Goal: Download file/media

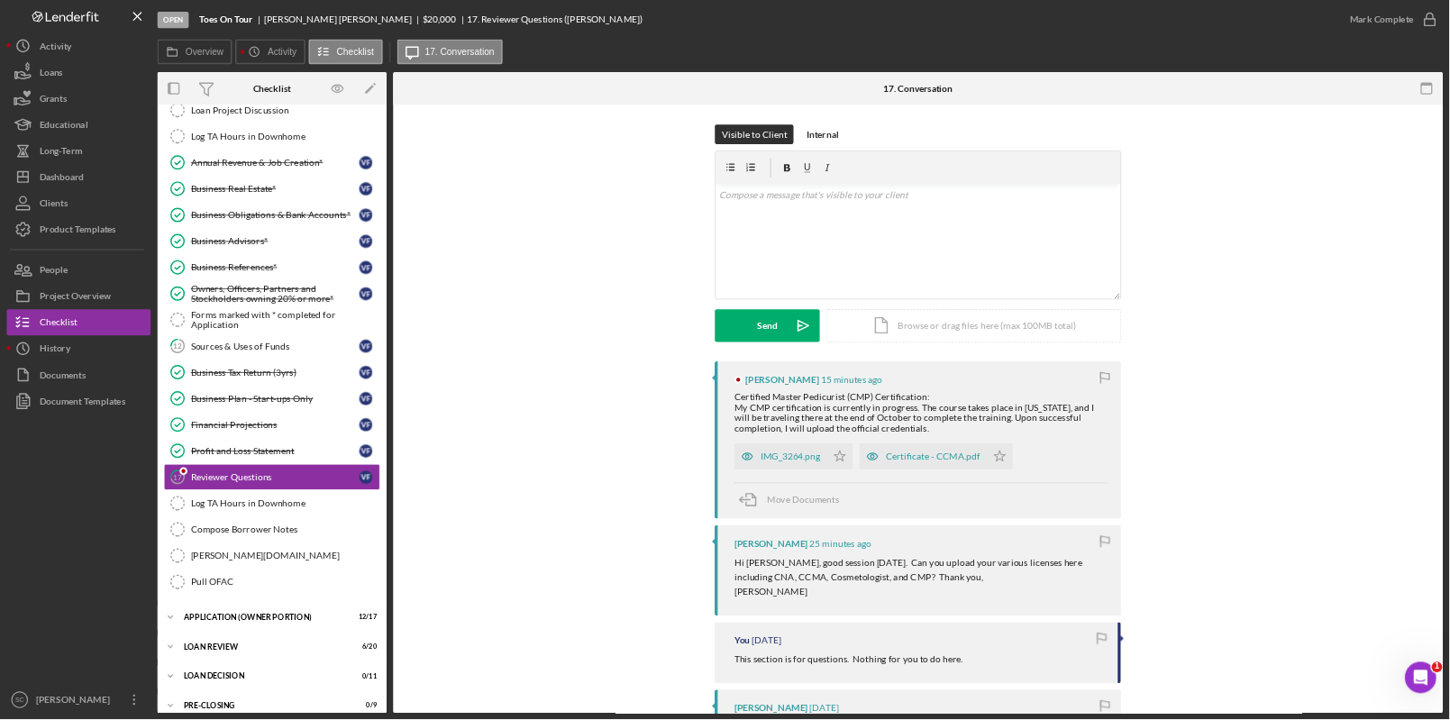
scroll to position [160, 0]
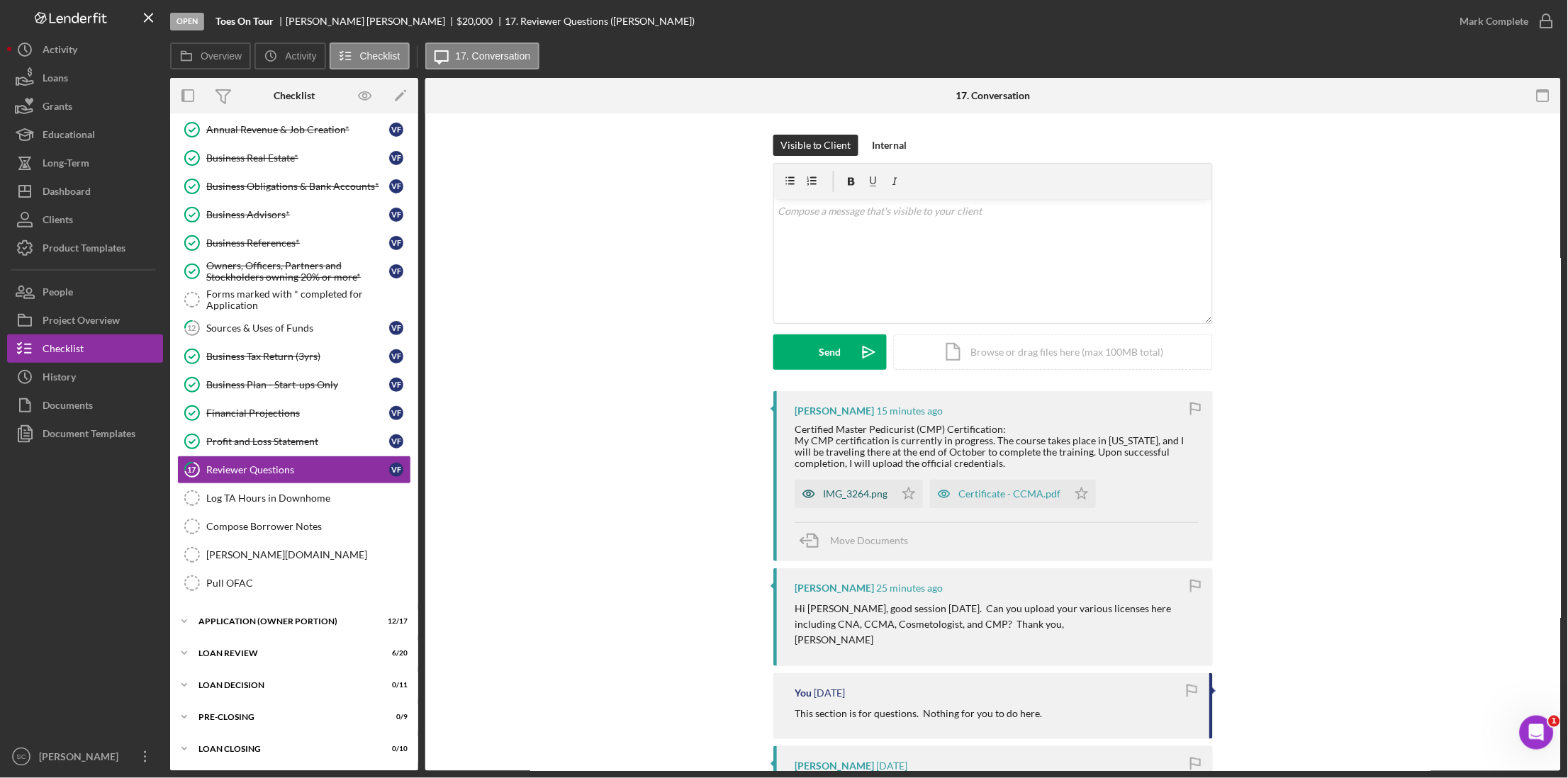
click at [847, 494] on div "IMG_3264.png" at bounding box center [855, 494] width 64 height 11
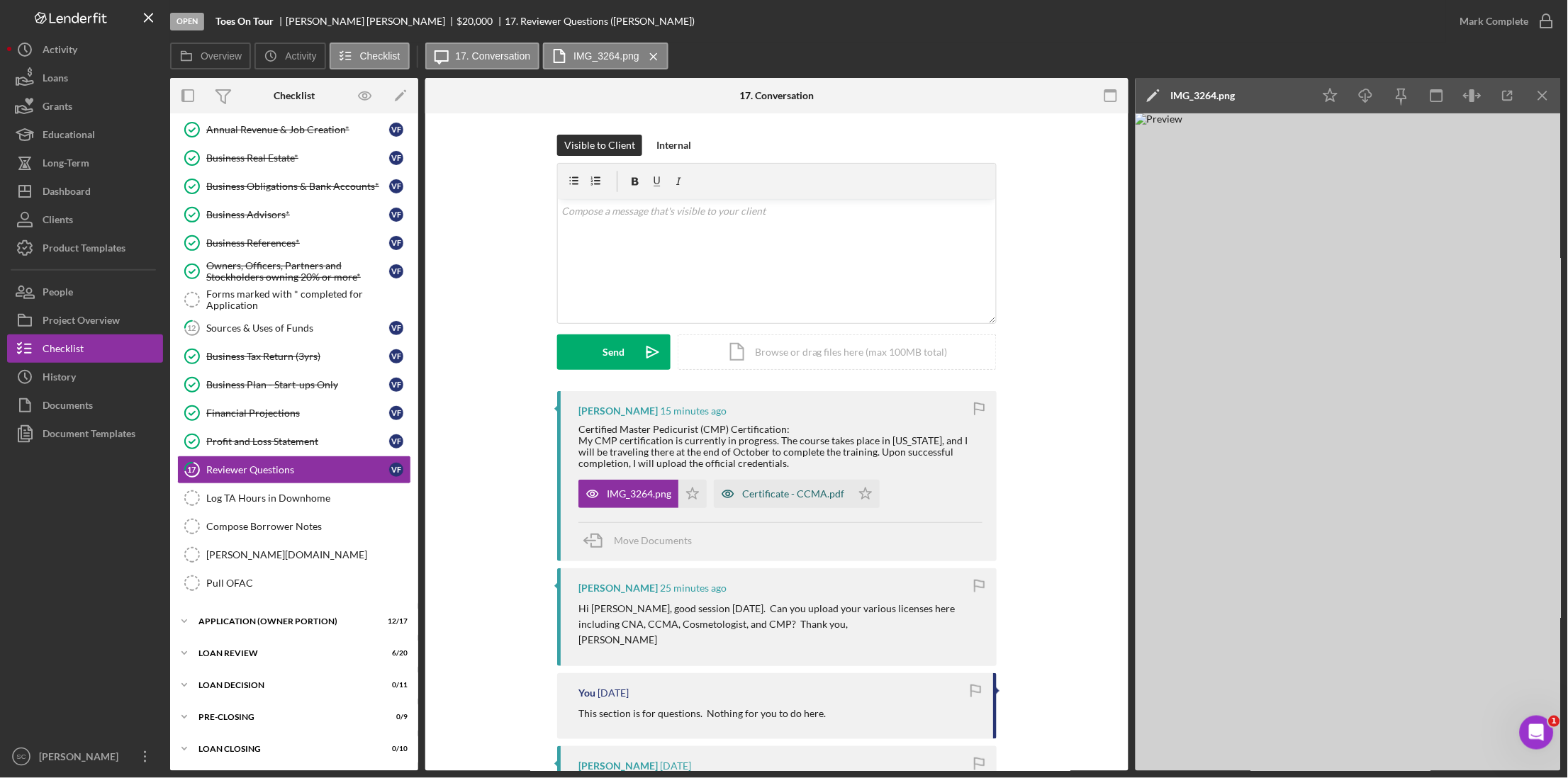
click at [769, 497] on div "Certificate - CCMA.pdf" at bounding box center [793, 494] width 102 height 11
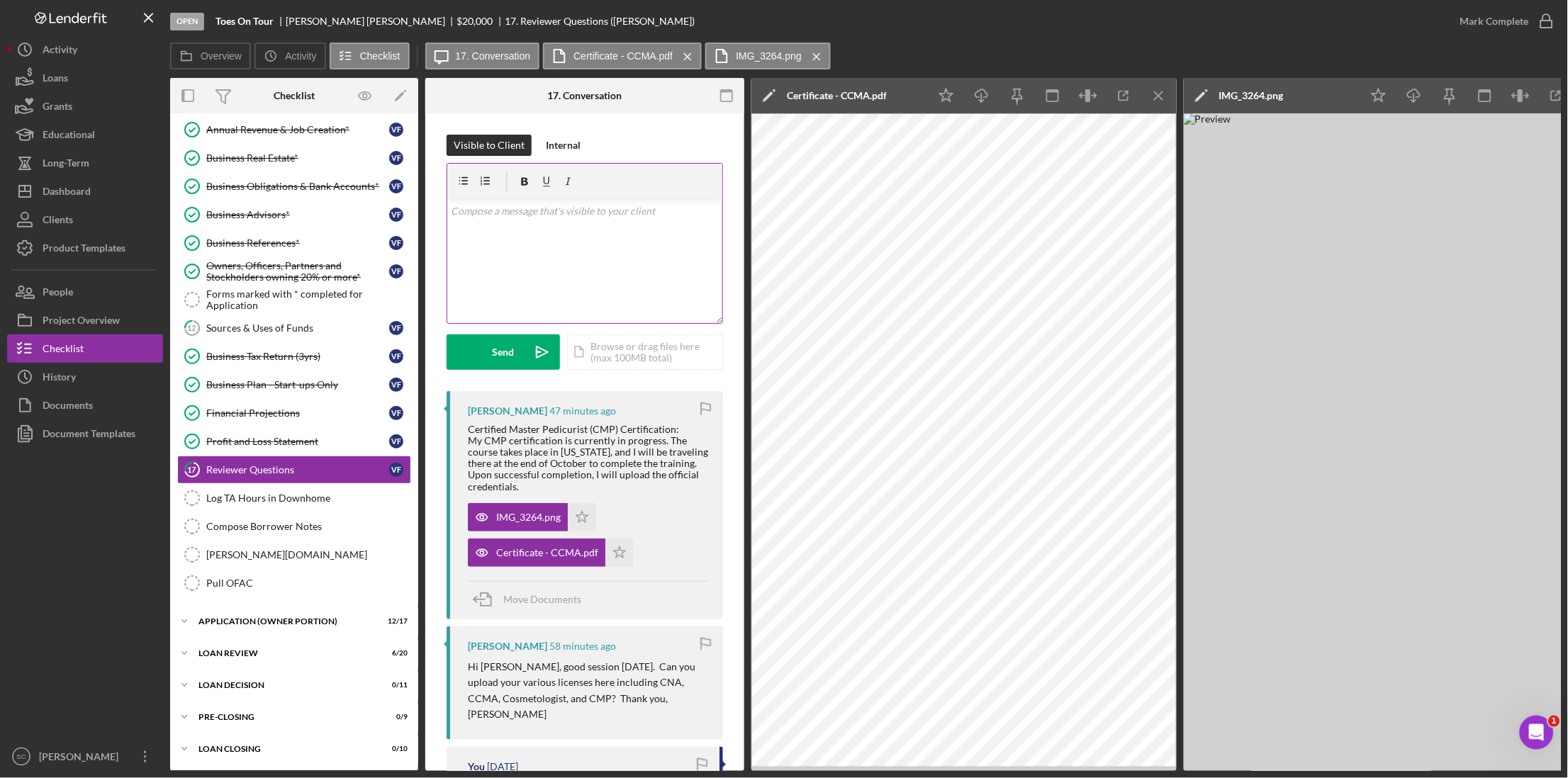
click at [488, 221] on div "v Color teal Color pink Remove color Add row above Add row below Add column bef…" at bounding box center [585, 261] width 275 height 124
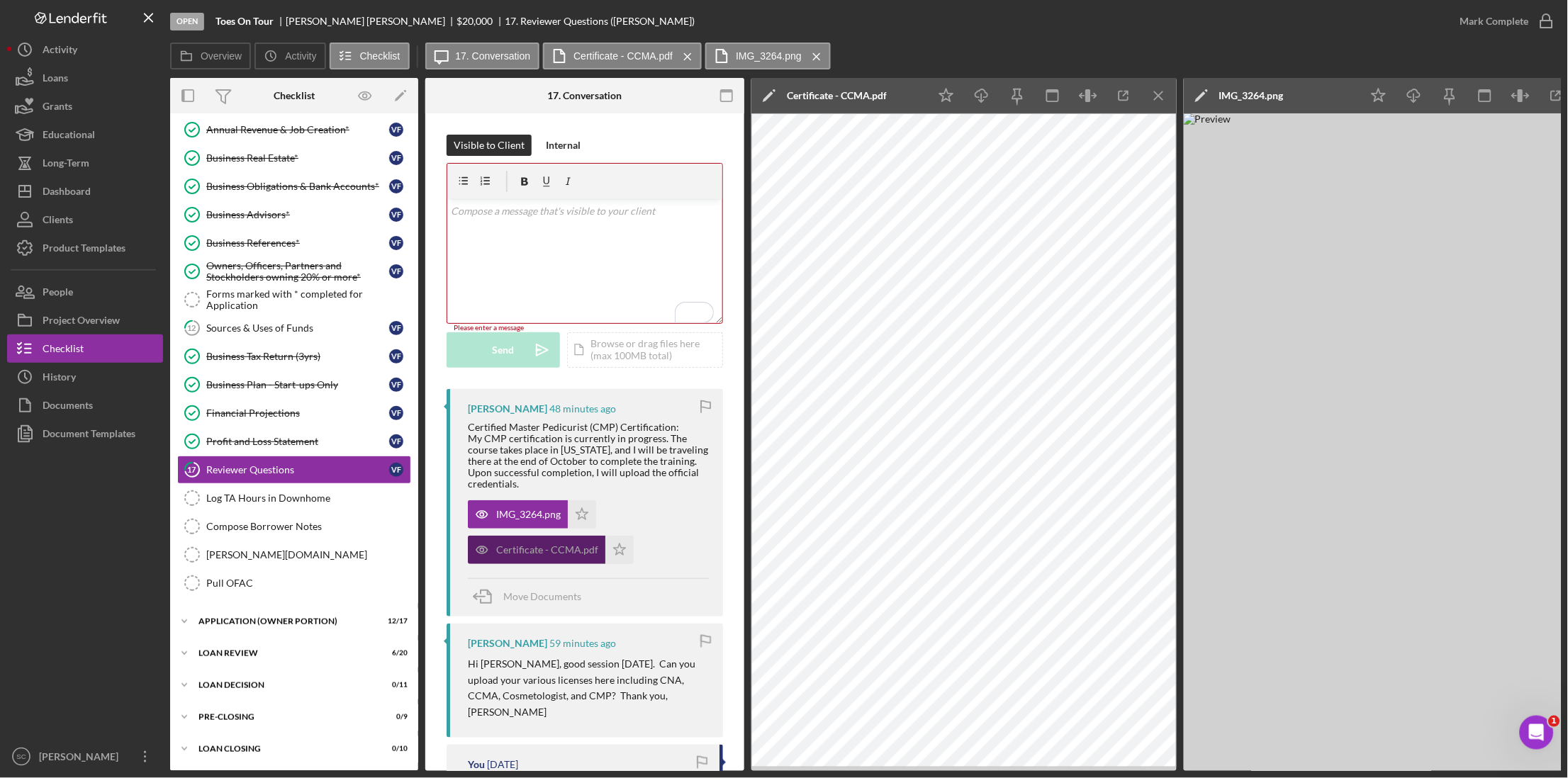
click at [570, 558] on div "Certificate - CCMA.pdf" at bounding box center [536, 549] width 138 height 28
click at [1166, 96] on icon "Icon/Menu Close" at bounding box center [1159, 96] width 32 height 32
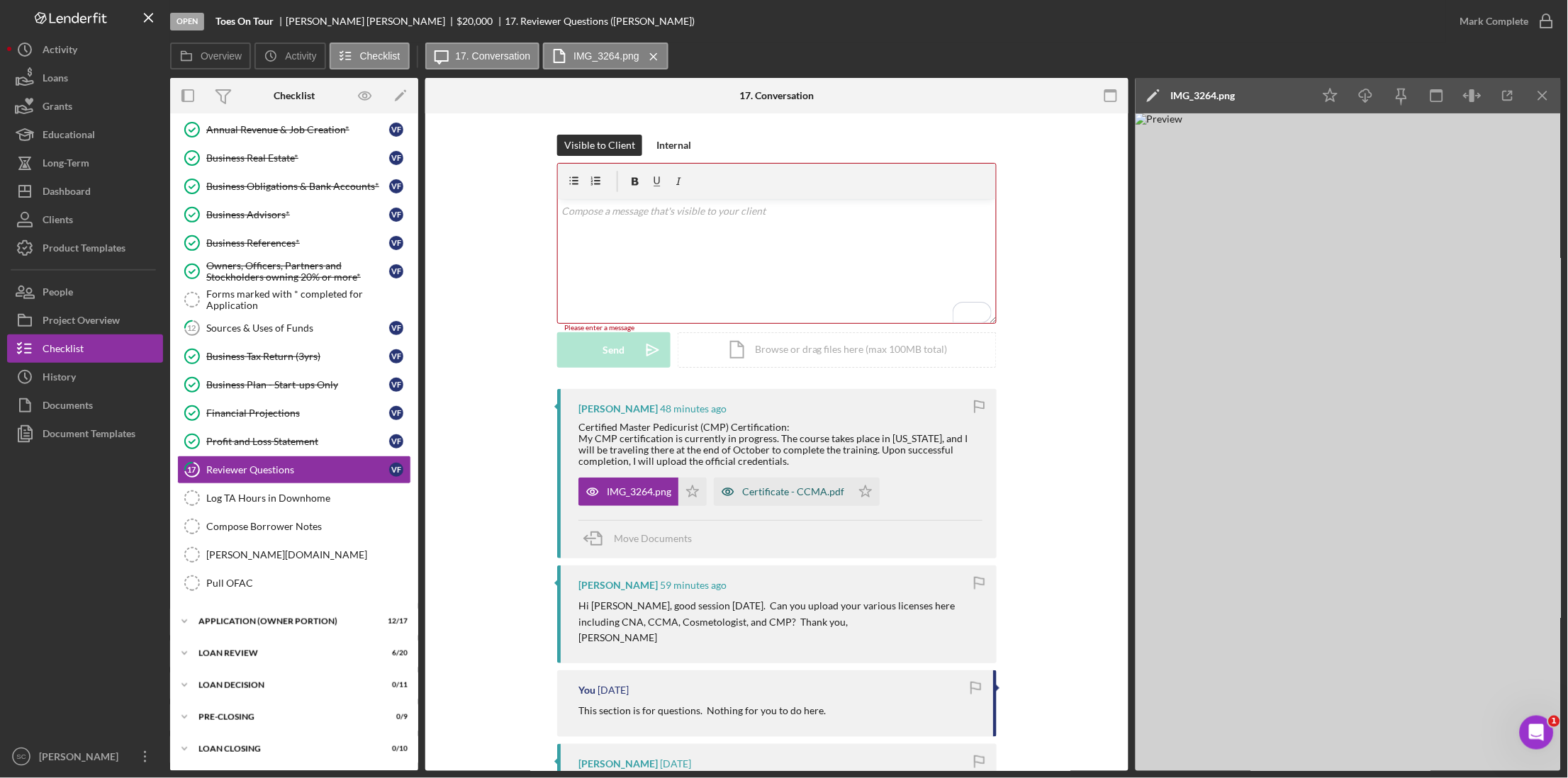
click at [787, 491] on div "Certificate - CCMA.pdf" at bounding box center [793, 491] width 102 height 11
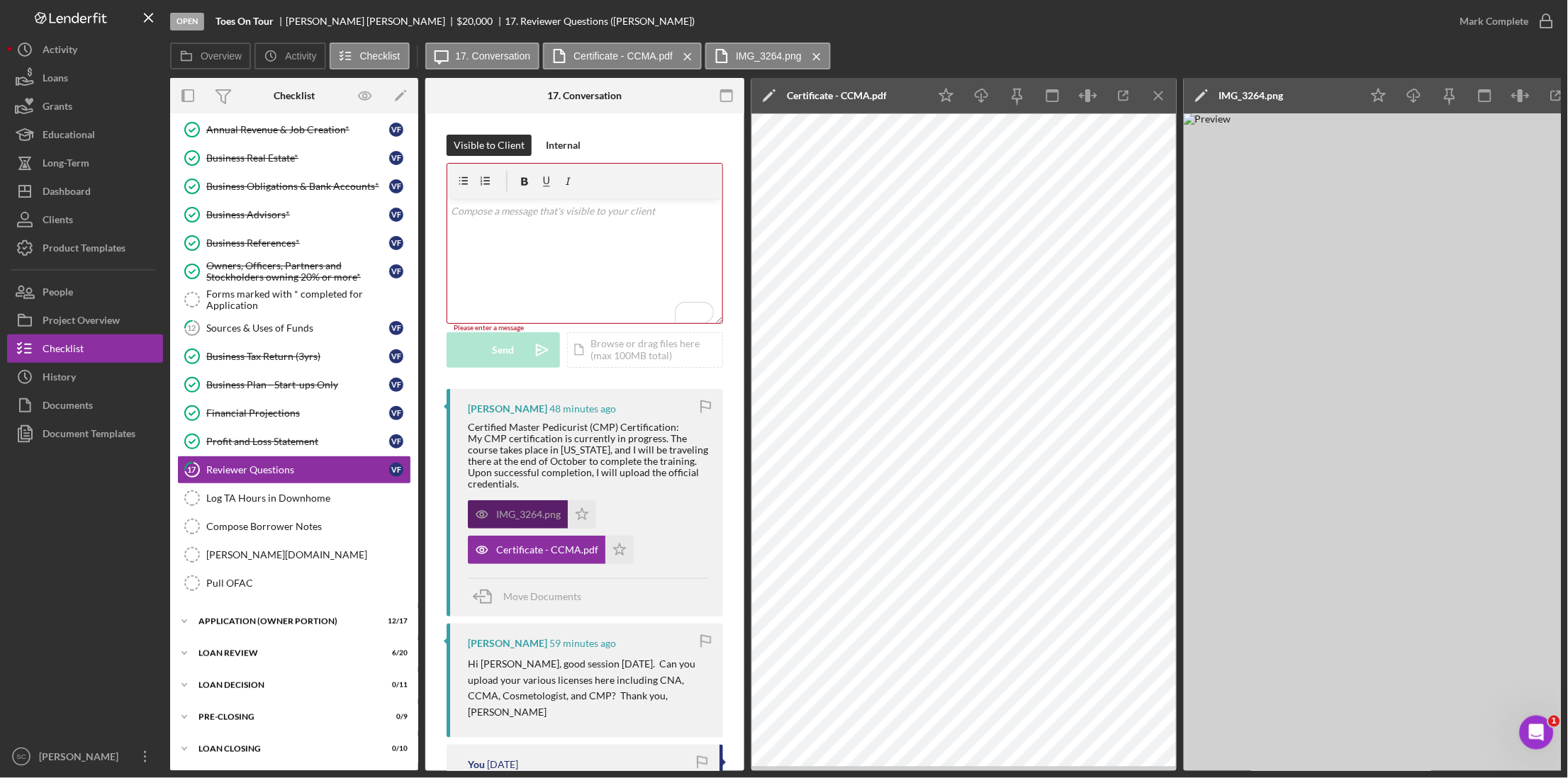
click at [510, 519] on div "IMG_3264.png" at bounding box center [528, 514] width 64 height 11
click at [1161, 101] on icon "Icon/Menu Close" at bounding box center [1159, 96] width 32 height 32
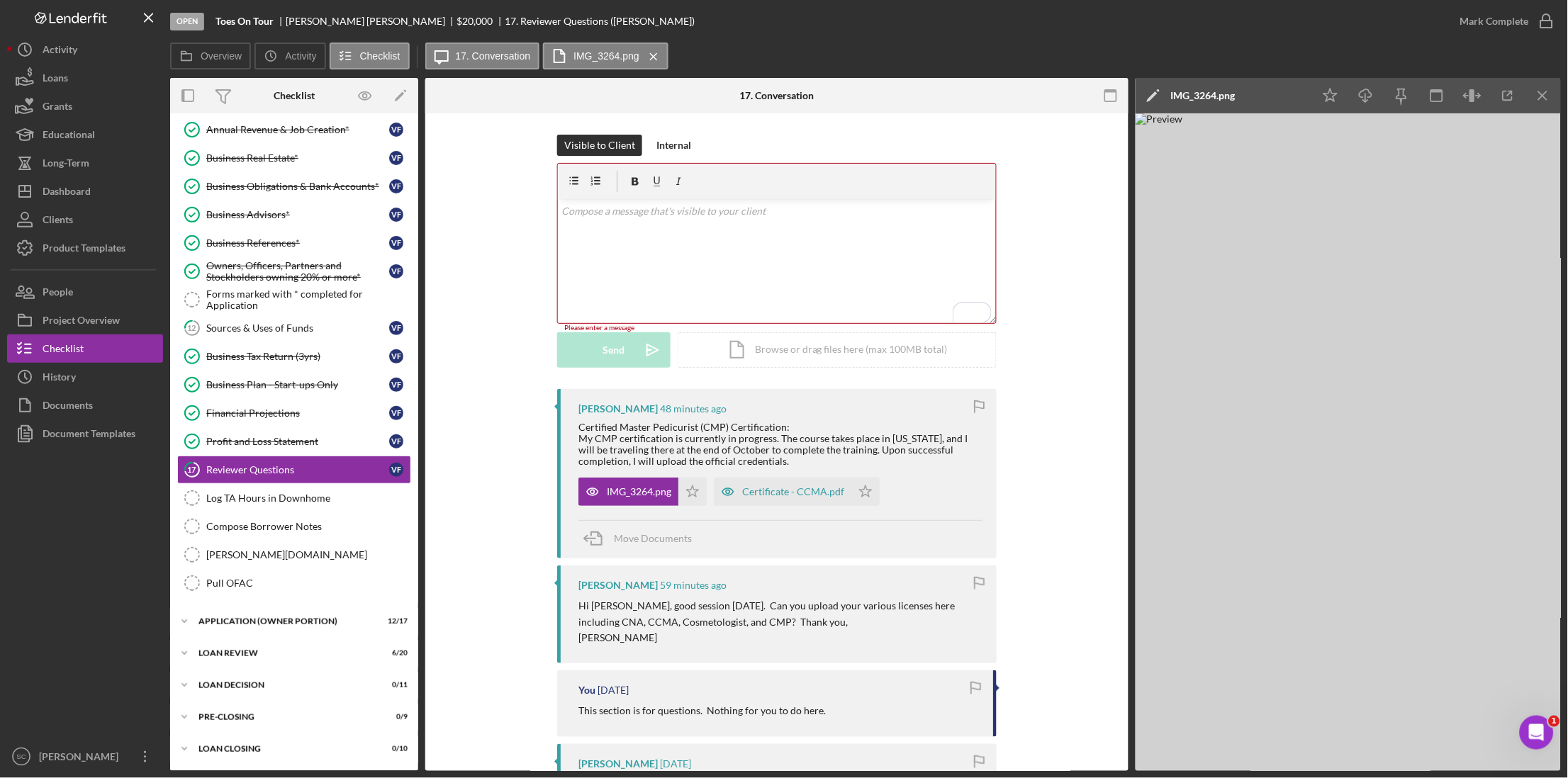
drag, startPoint x: 623, startPoint y: 487, endPoint x: -290, endPoint y: 548, distance: 915.0
click at [0, 548] on html "Open Toes On Tour Veronica Figueroa $20,000 $20,000 17. Reviewer Questions (Ver…" at bounding box center [784, 389] width 1568 height 778
click at [1374, 90] on icon "Icon/Download" at bounding box center [1366, 96] width 32 height 32
click at [1008, 46] on div "Overview Icon/History Activity Checklist Icon/Message 17. Conversation IMG_3264…" at bounding box center [865, 57] width 1390 height 28
click at [1511, 96] on icon "button" at bounding box center [1507, 96] width 32 height 32
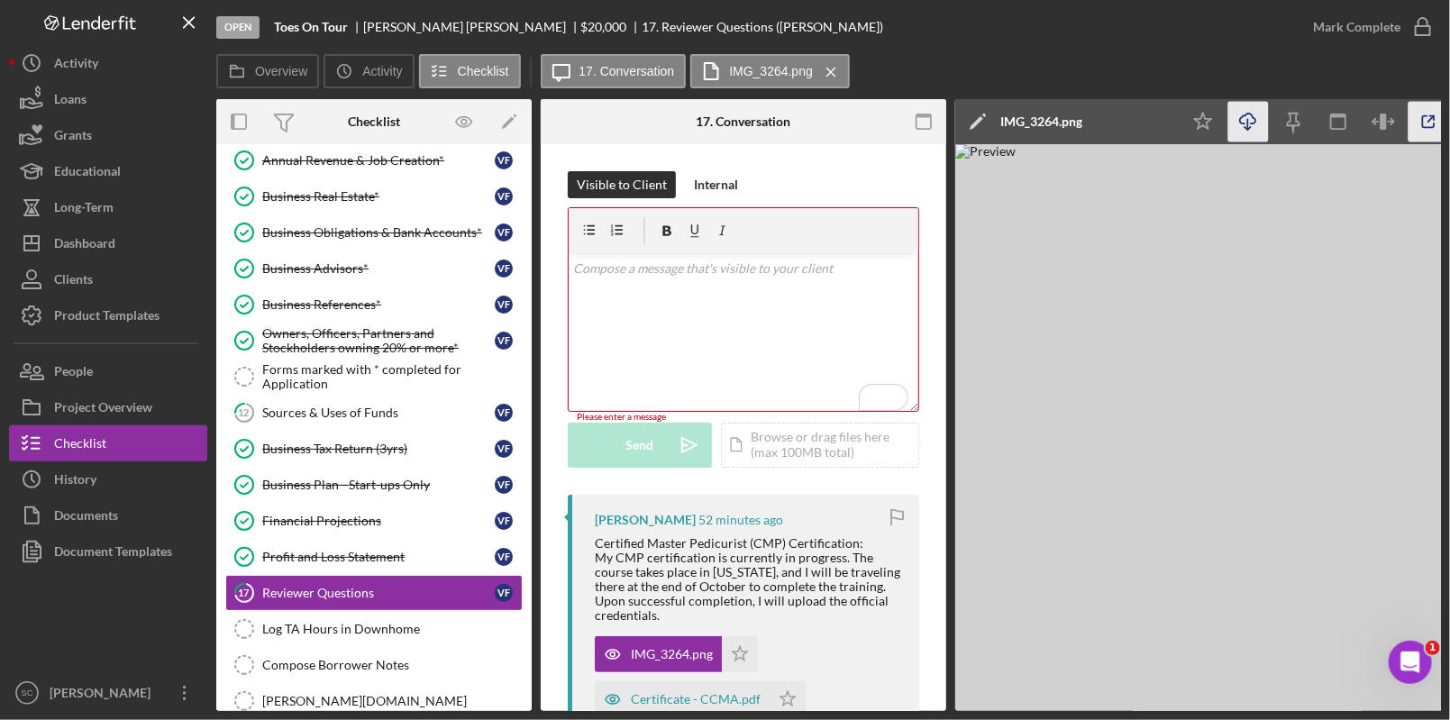
scroll to position [147, 0]
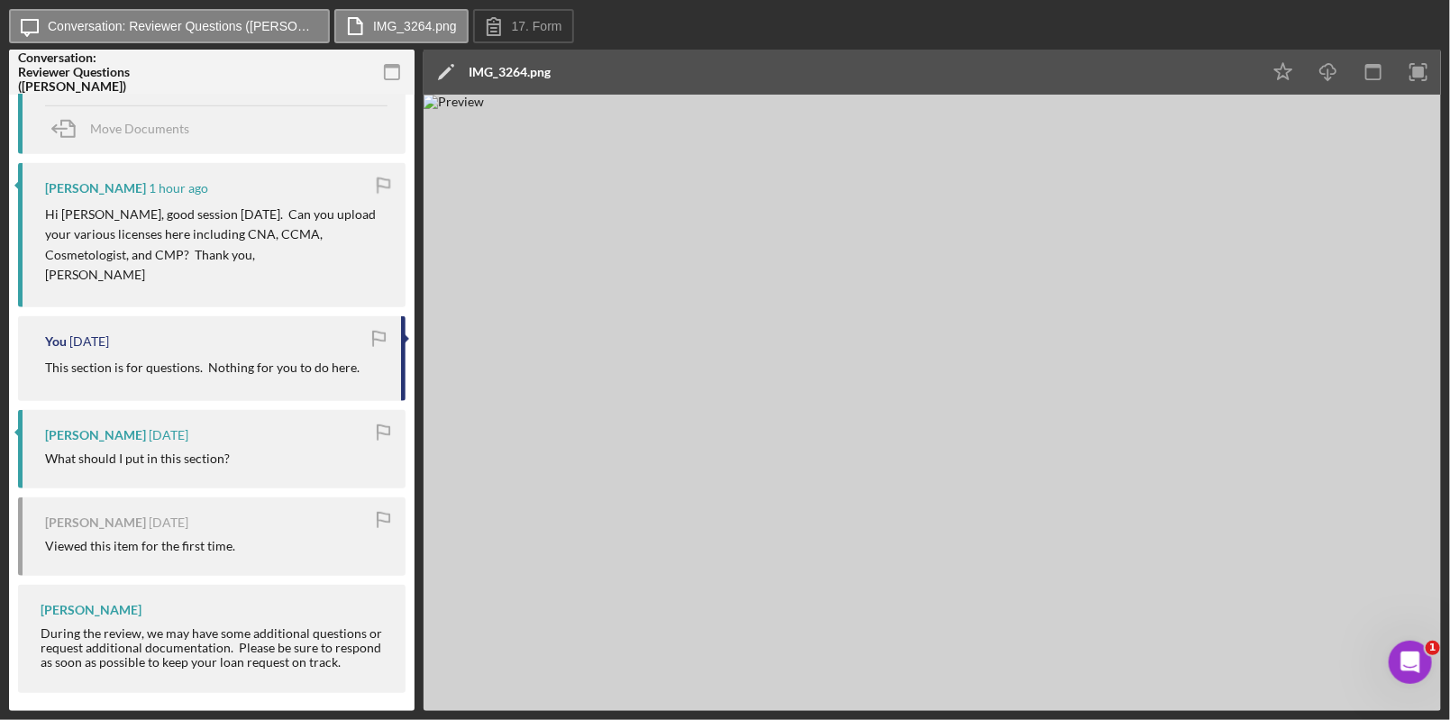
scroll to position [551, 0]
